Goal: Navigation & Orientation: Find specific page/section

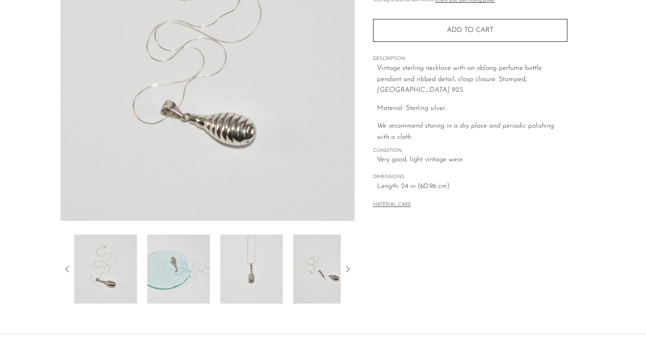
scroll to position [169, 0]
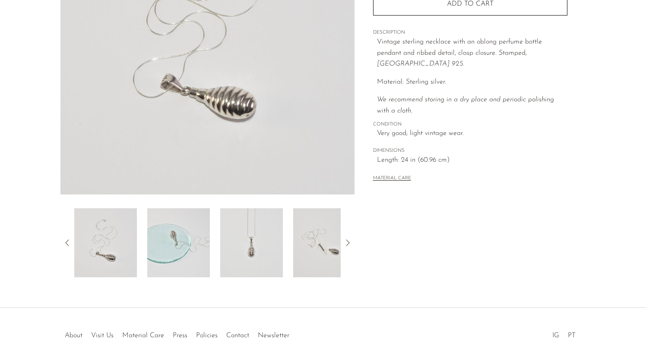
click at [252, 238] on img at bounding box center [251, 242] width 63 height 69
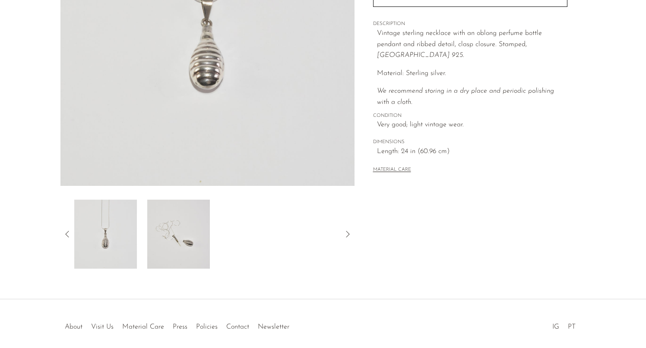
click at [189, 255] on img at bounding box center [178, 234] width 63 height 69
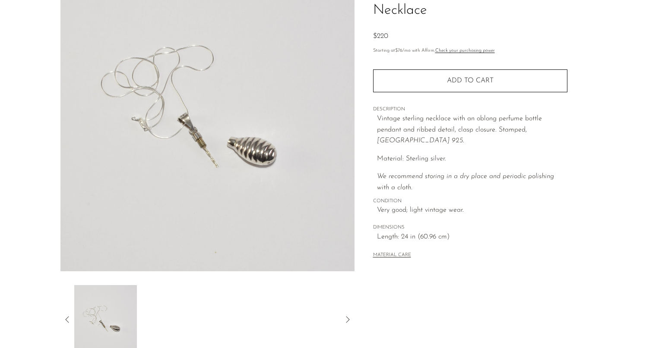
scroll to position [25, 0]
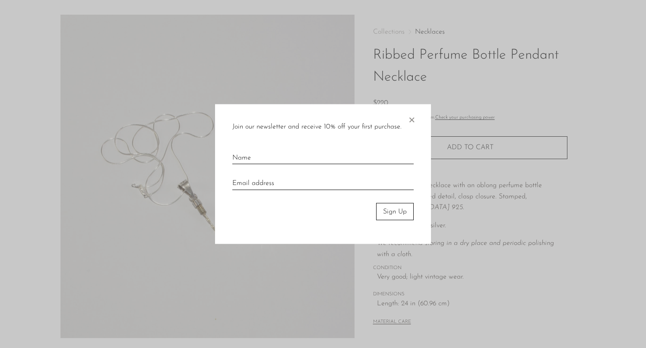
click at [413, 117] on span "×" at bounding box center [411, 118] width 9 height 28
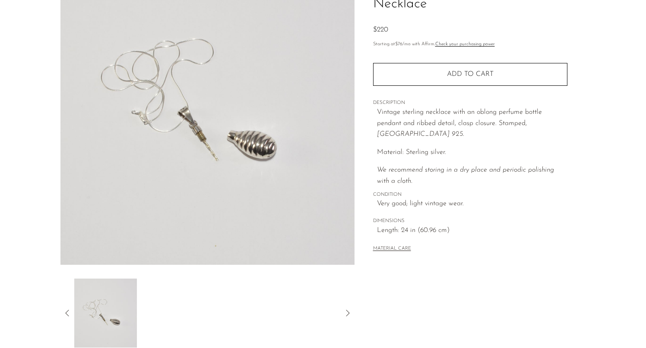
scroll to position [193, 0]
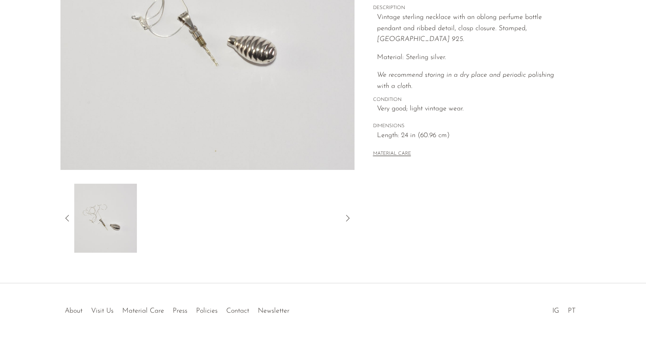
click at [116, 215] on img at bounding box center [105, 218] width 63 height 69
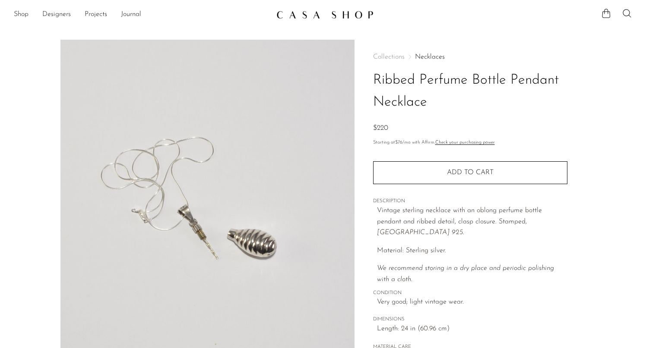
click at [316, 17] on img at bounding box center [324, 14] width 97 height 9
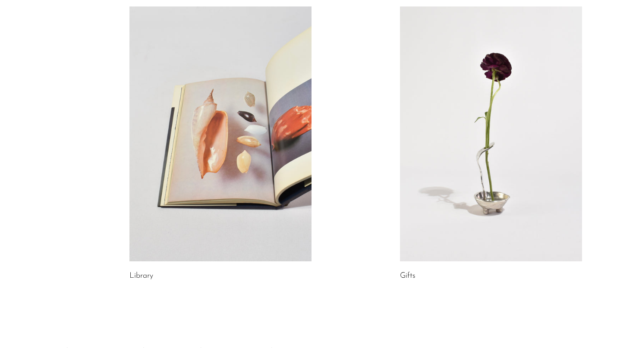
scroll to position [491, 0]
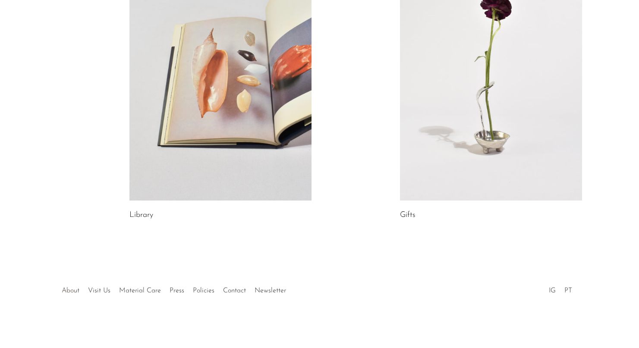
click at [74, 290] on link "About" at bounding box center [71, 290] width 18 height 7
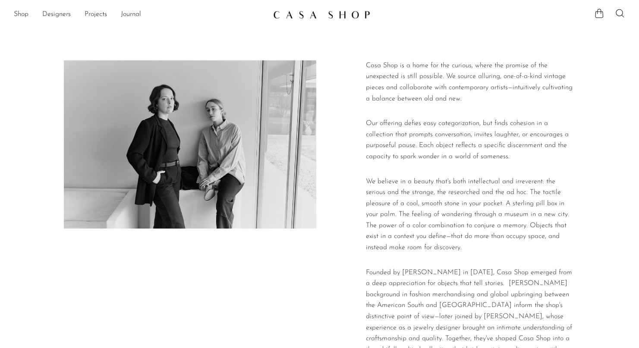
scroll to position [174, 0]
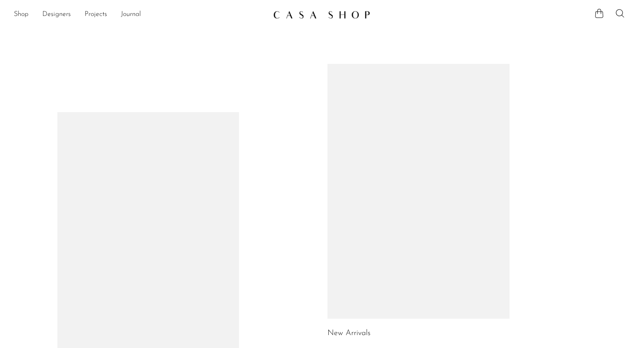
scroll to position [491, 0]
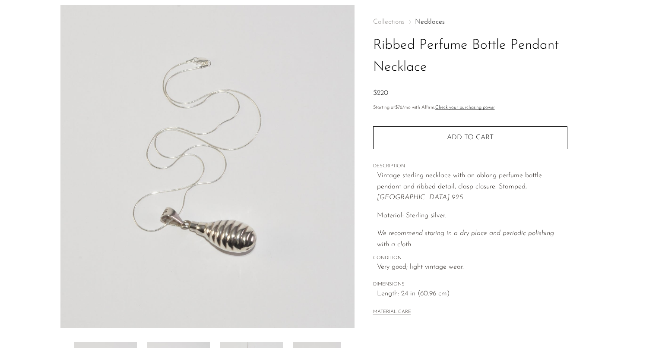
scroll to position [36, 0]
click at [396, 23] on span "Collections" at bounding box center [389, 21] width 32 height 7
click at [389, 19] on span "Collections" at bounding box center [389, 21] width 32 height 7
click at [429, 16] on div "Collections Necklaces Ribbed Perfume Bottle Pendant Necklace $220 Starting at $…" at bounding box center [470, 167] width 194 height 326
click at [426, 20] on link "Necklaces" at bounding box center [430, 21] width 30 height 7
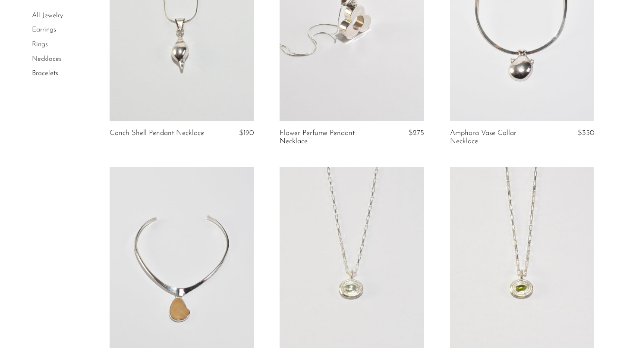
scroll to position [2008, 0]
